Goal: Transaction & Acquisition: Purchase product/service

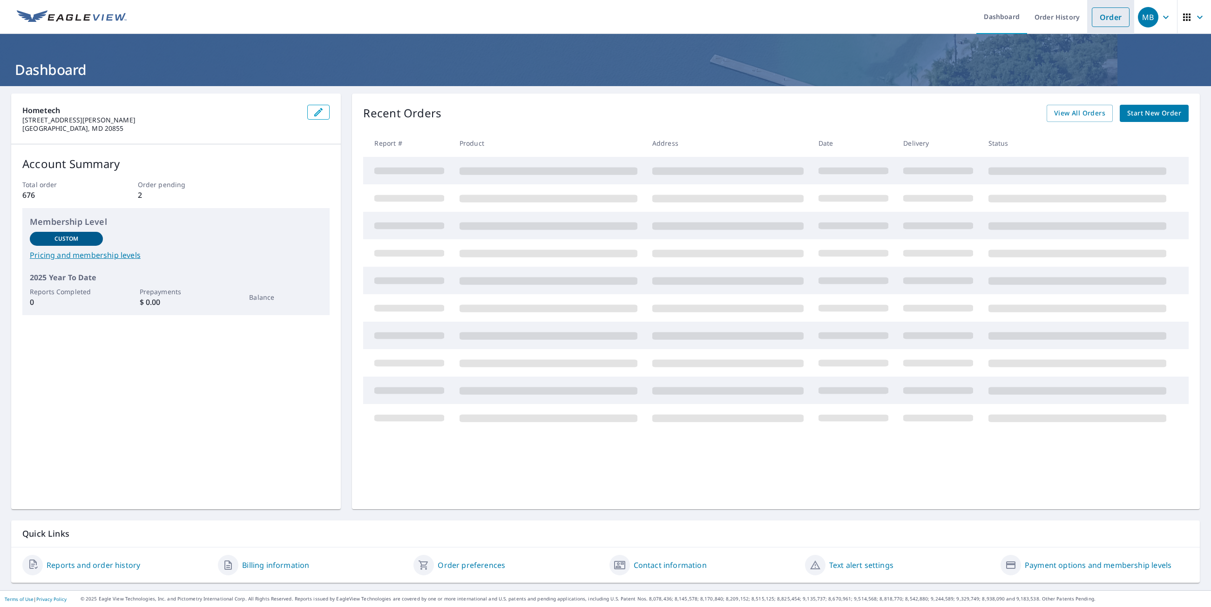
click at [1103, 24] on link "Order" at bounding box center [1110, 17] width 38 height 20
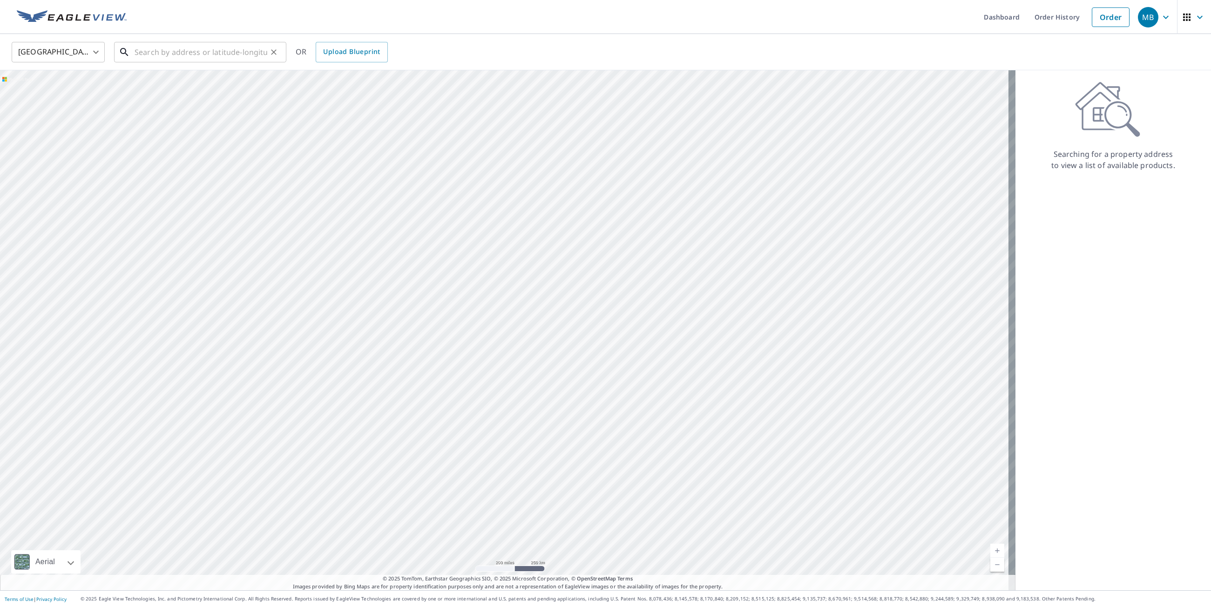
click at [242, 60] on input "text" at bounding box center [201, 52] width 133 height 26
paste input "29 E Baltimore St, Funkstown, MD 21734"
type input "29 E Baltimore St, Funkstown, MD 21734"
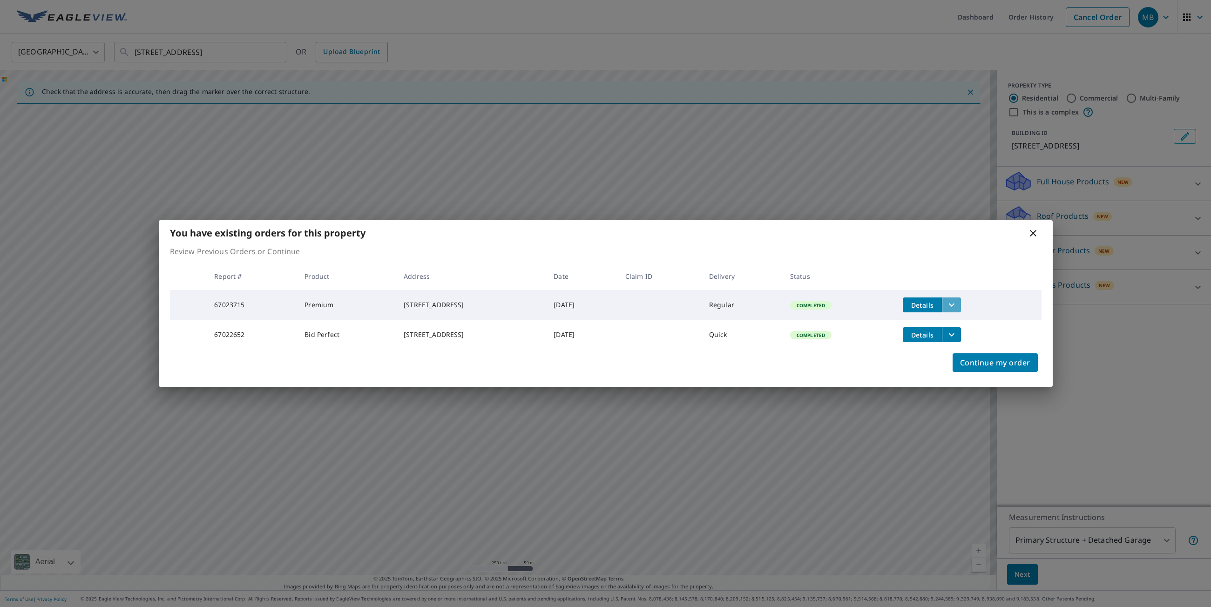
click at [957, 304] on icon "filesDropdownBtn-67023715" at bounding box center [951, 304] width 11 height 11
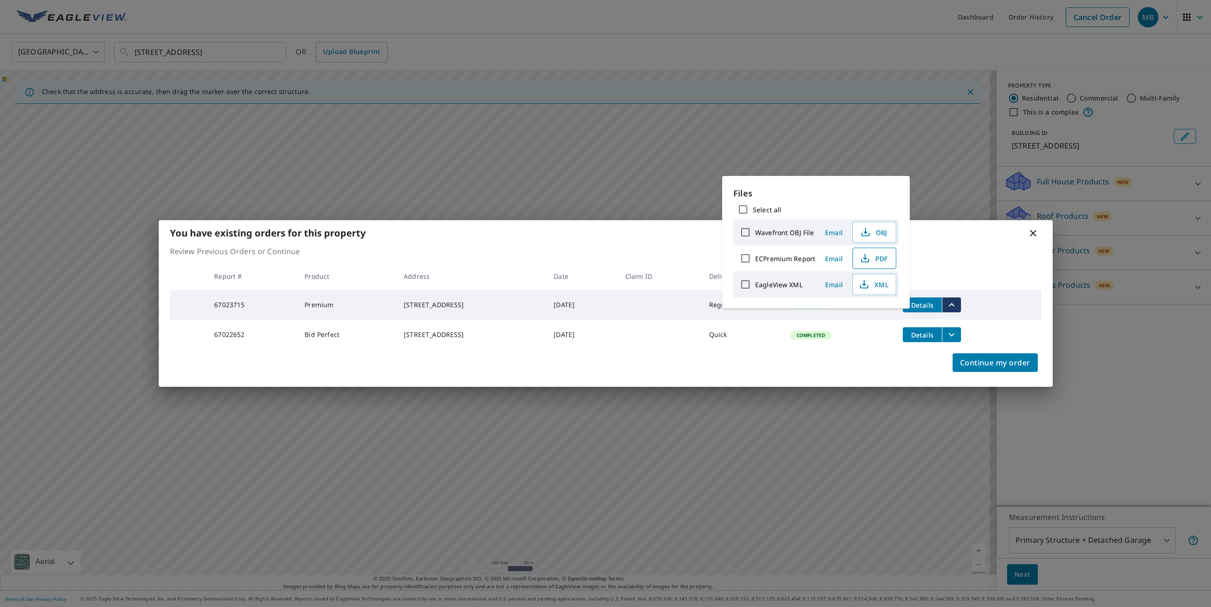
click at [866, 256] on icon "button" at bounding box center [864, 258] width 11 height 11
click at [1009, 363] on span "Continue my order" at bounding box center [995, 362] width 70 height 13
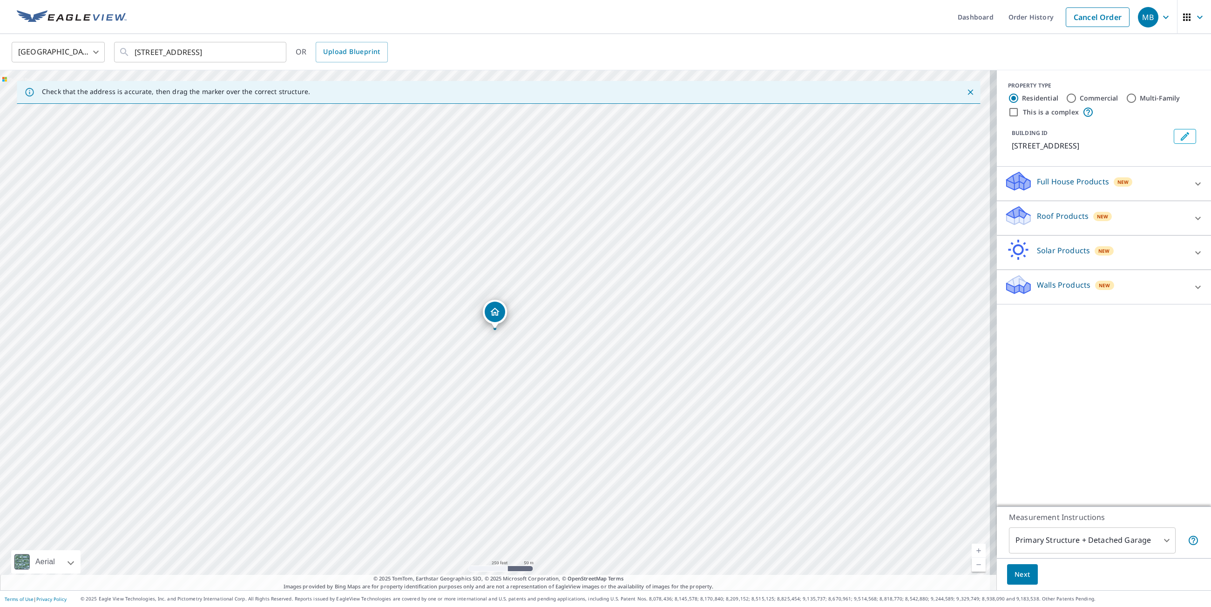
click at [1070, 287] on p "Walls Products" at bounding box center [1063, 284] width 54 height 11
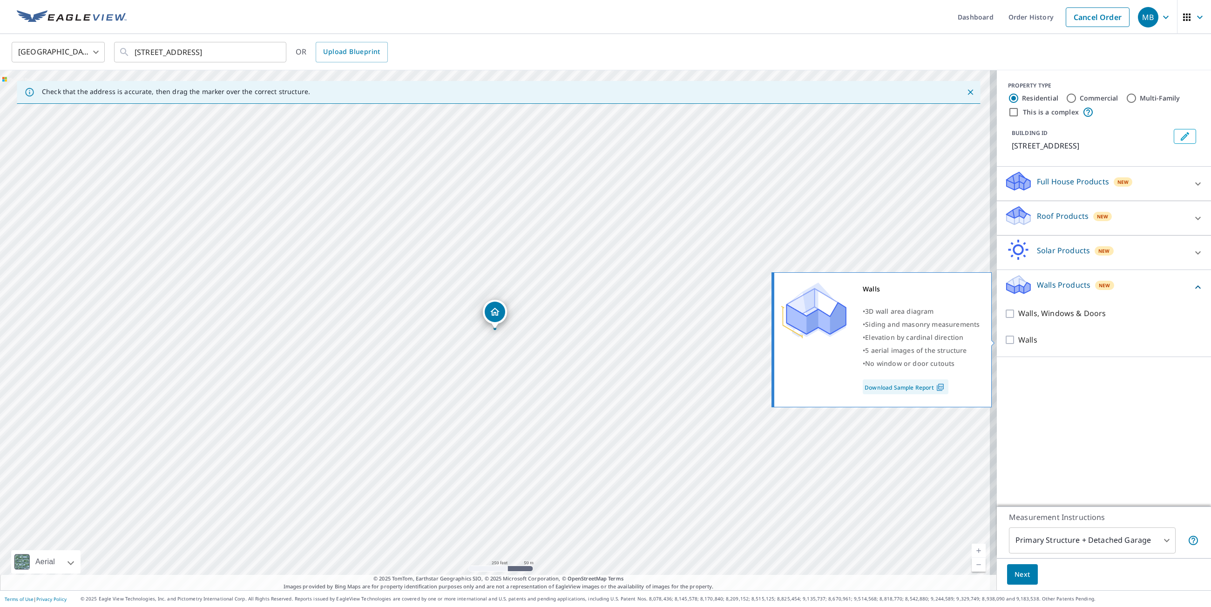
click at [1020, 341] on p "Walls" at bounding box center [1027, 340] width 19 height 12
click at [1018, 341] on input "Walls" at bounding box center [1011, 339] width 14 height 11
checkbox input "true"
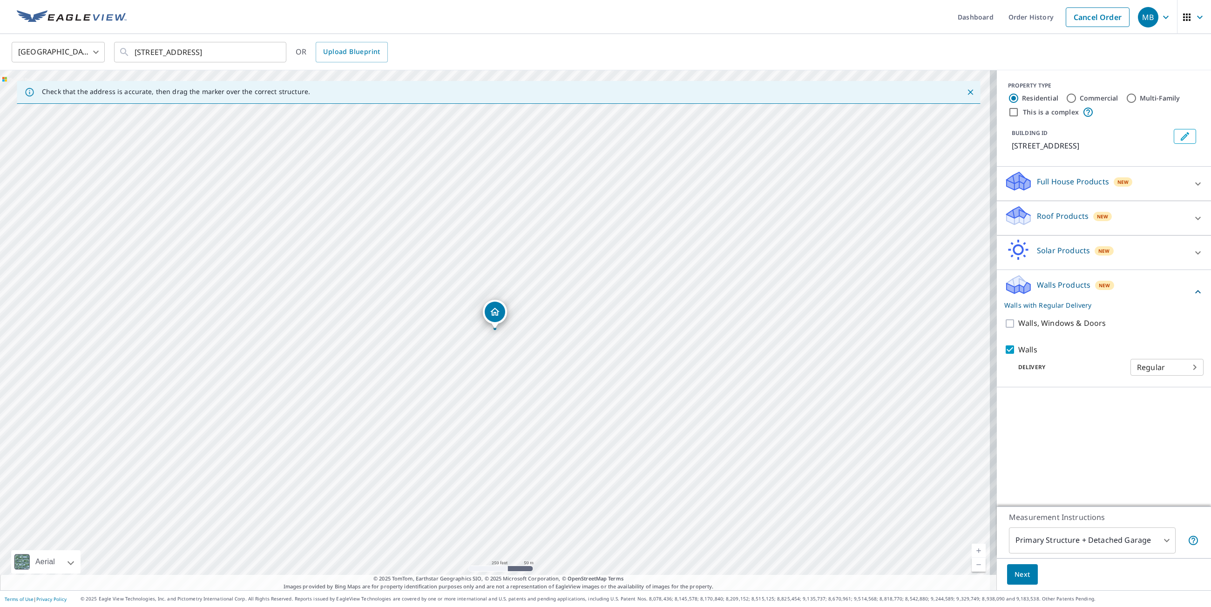
click at [1014, 573] on span "Next" at bounding box center [1022, 575] width 16 height 12
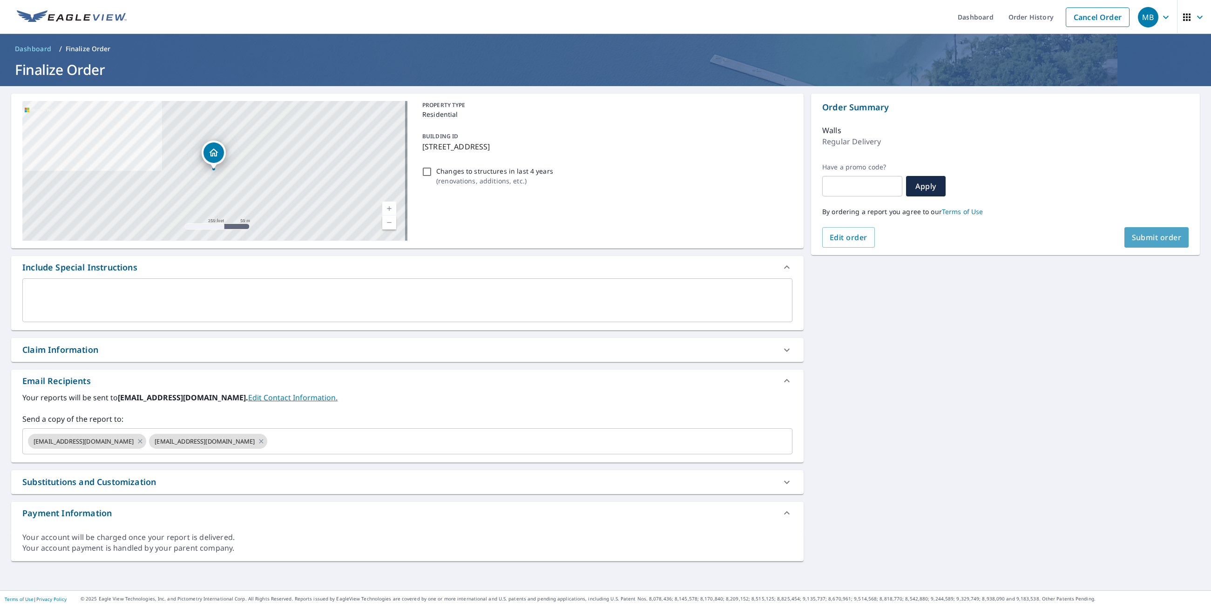
click at [1150, 237] on span "Submit order" at bounding box center [1156, 237] width 50 height 10
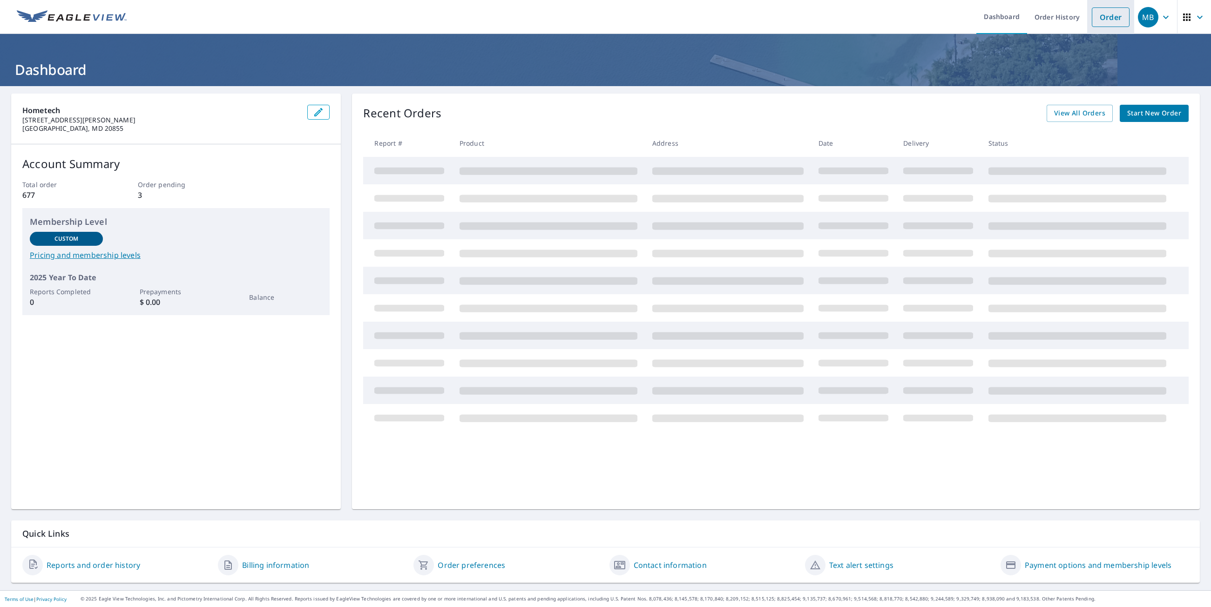
click at [1106, 20] on link "Order" at bounding box center [1110, 17] width 38 height 20
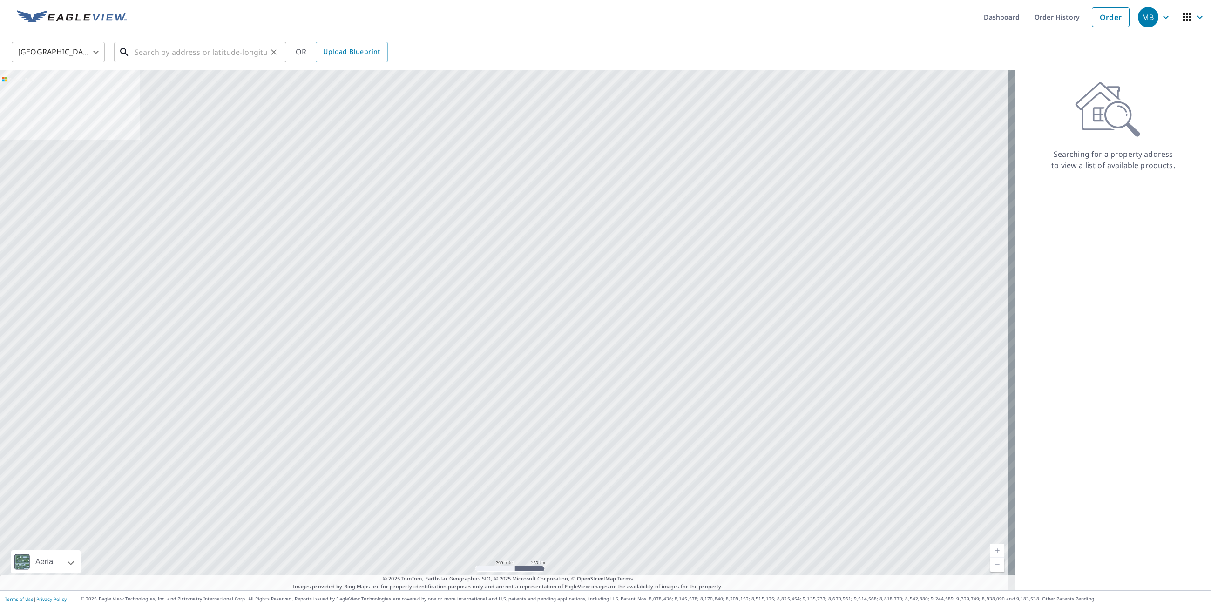
click at [162, 54] on input "text" at bounding box center [201, 52] width 133 height 26
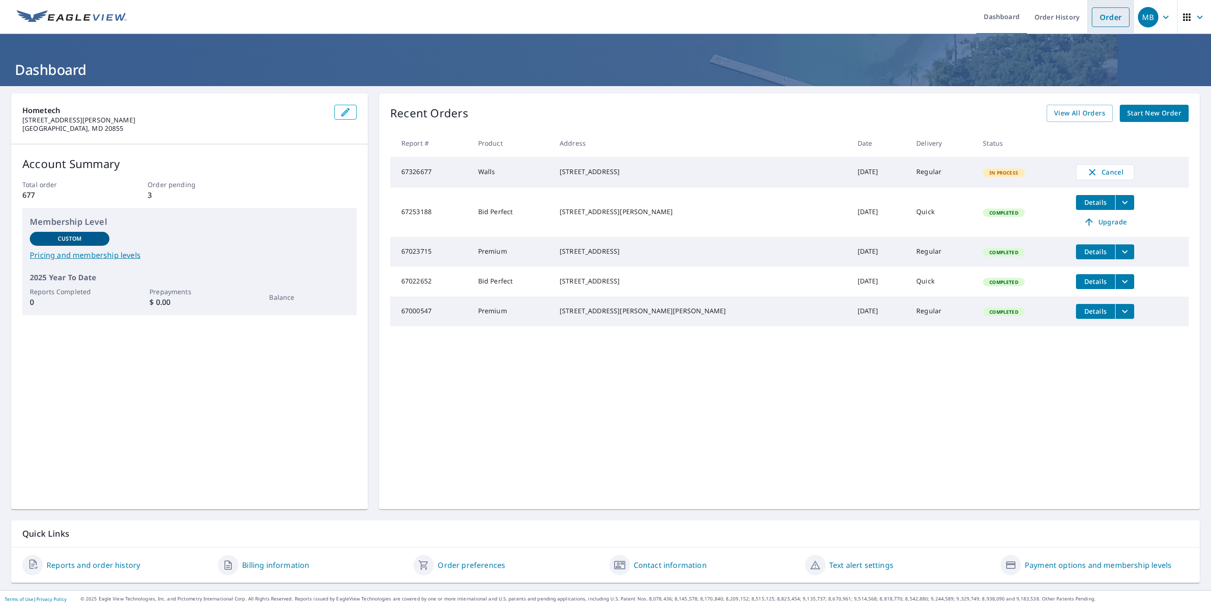
click at [1107, 22] on link "Order" at bounding box center [1110, 17] width 38 height 20
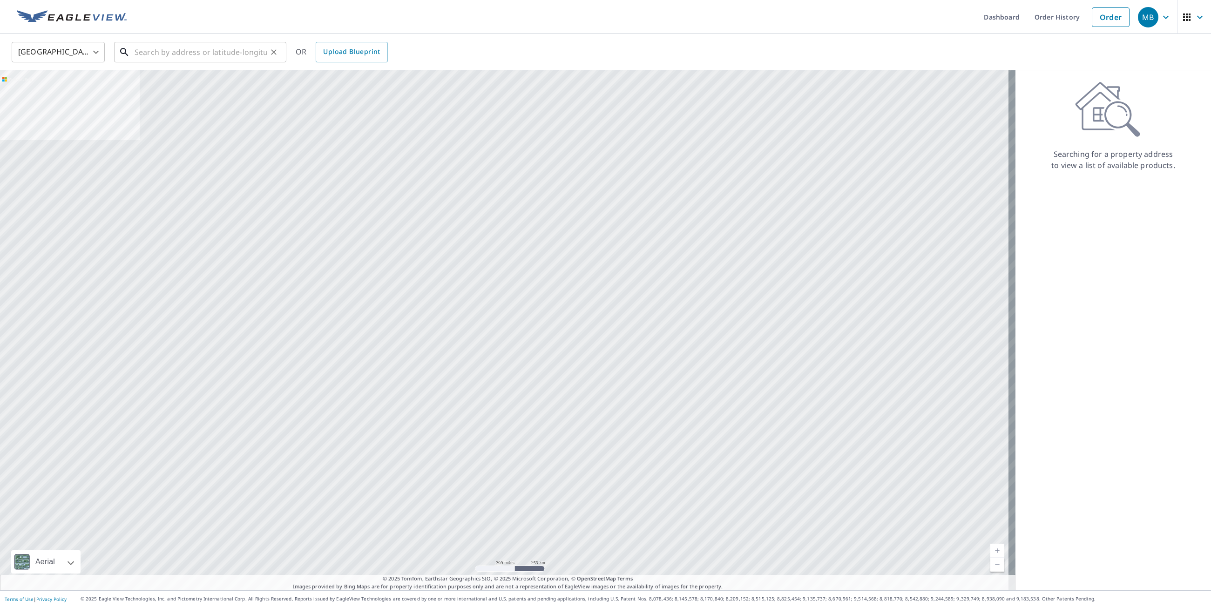
click at [197, 53] on input "text" at bounding box center [201, 52] width 133 height 26
paste input "[STREET_ADDRESS]"
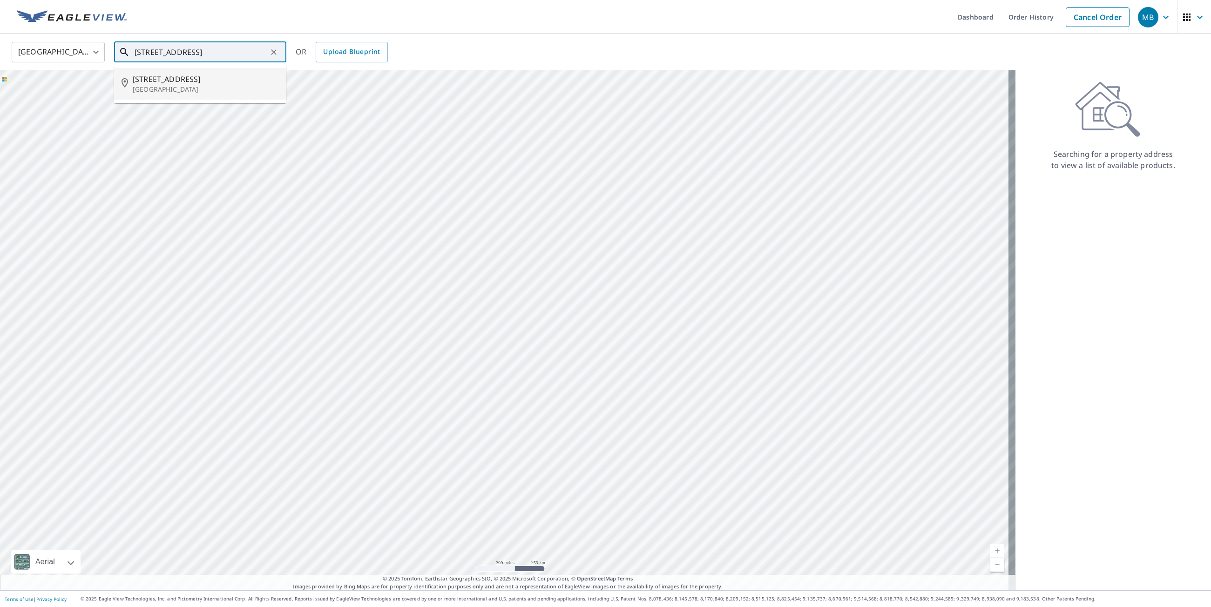
click at [178, 77] on span "[STREET_ADDRESS]" at bounding box center [206, 79] width 146 height 11
type input "[STREET_ADDRESS]"
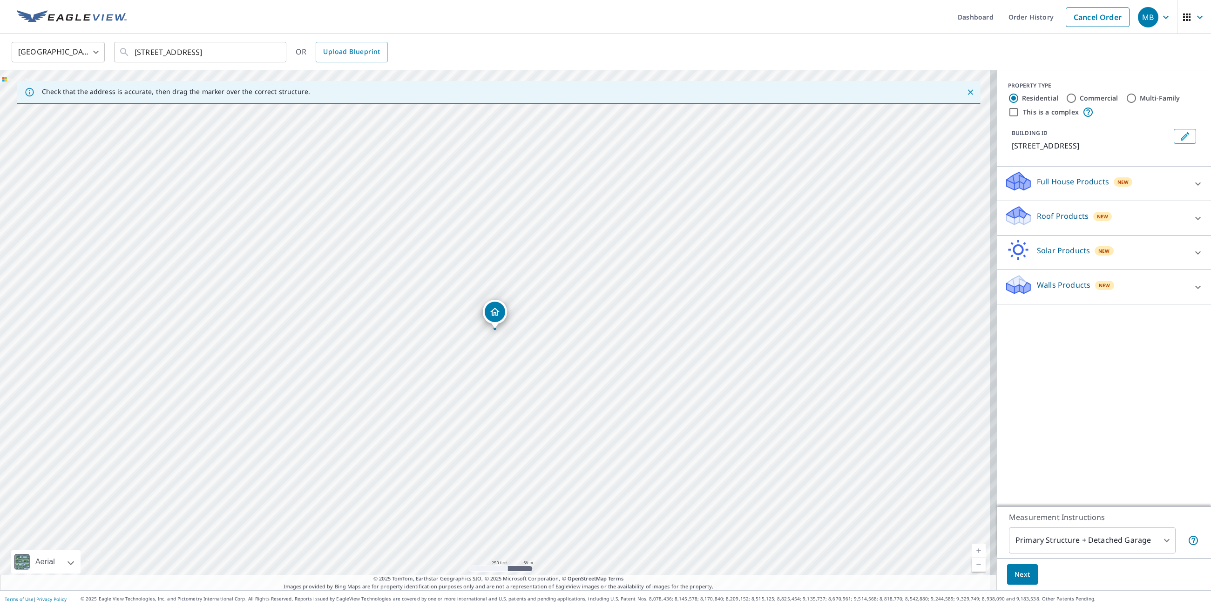
click at [1079, 290] on p "Walls Products" at bounding box center [1063, 284] width 54 height 11
click at [1018, 346] on p "Walls" at bounding box center [1027, 340] width 19 height 12
click at [1018, 345] on input "Walls" at bounding box center [1011, 339] width 14 height 11
checkbox input "true"
click at [1014, 576] on span "Next" at bounding box center [1022, 575] width 16 height 12
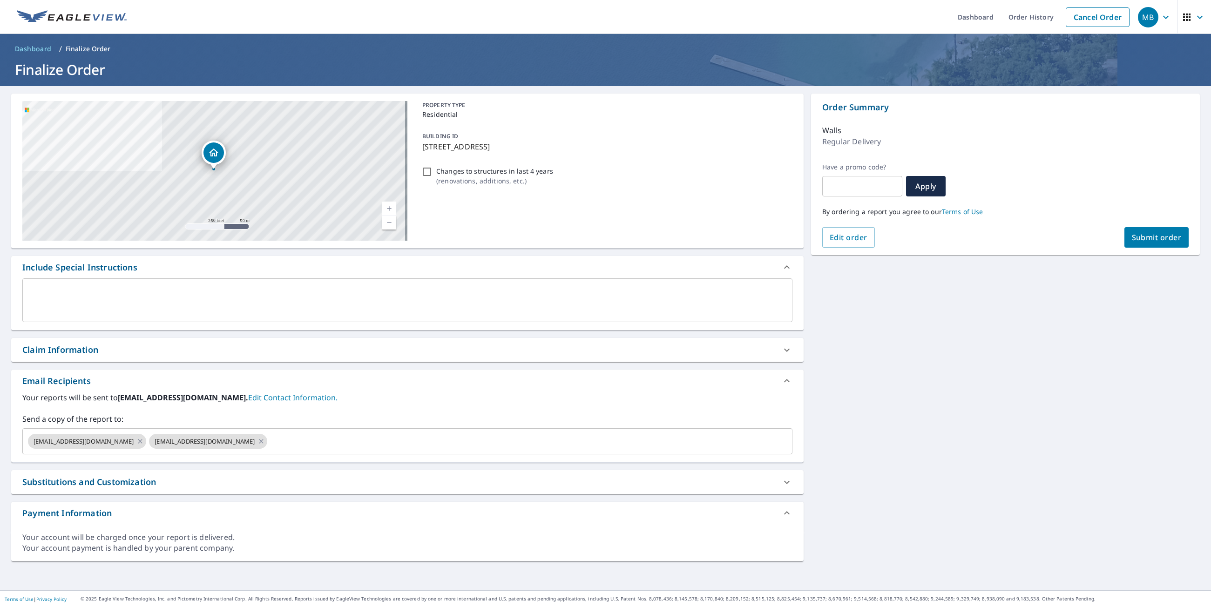
click at [1151, 238] on span "Submit order" at bounding box center [1156, 237] width 50 height 10
